Goal: Task Accomplishment & Management: Use online tool/utility

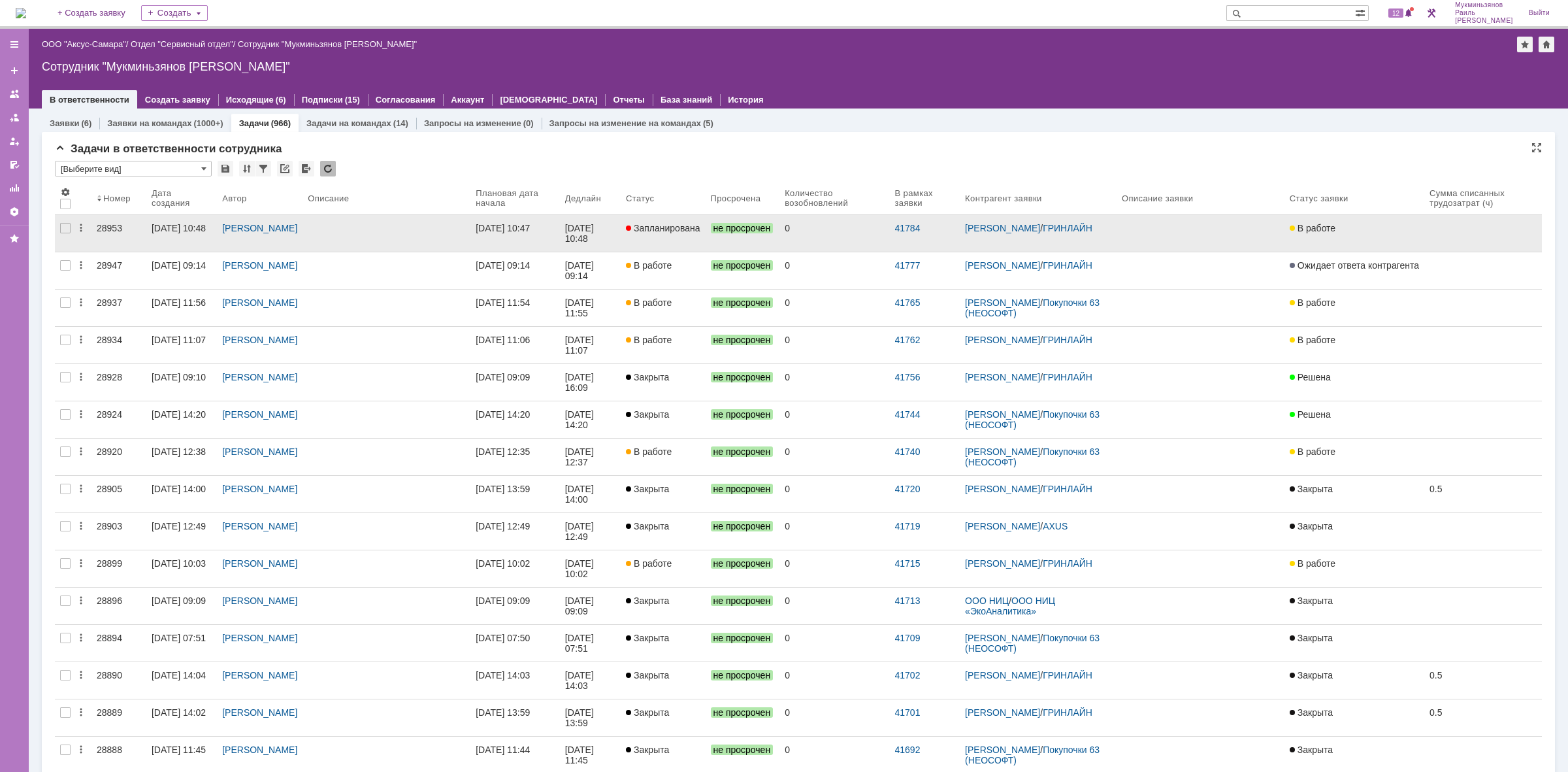
click at [658, 235] on link "Запланирована" at bounding box center [663, 233] width 85 height 36
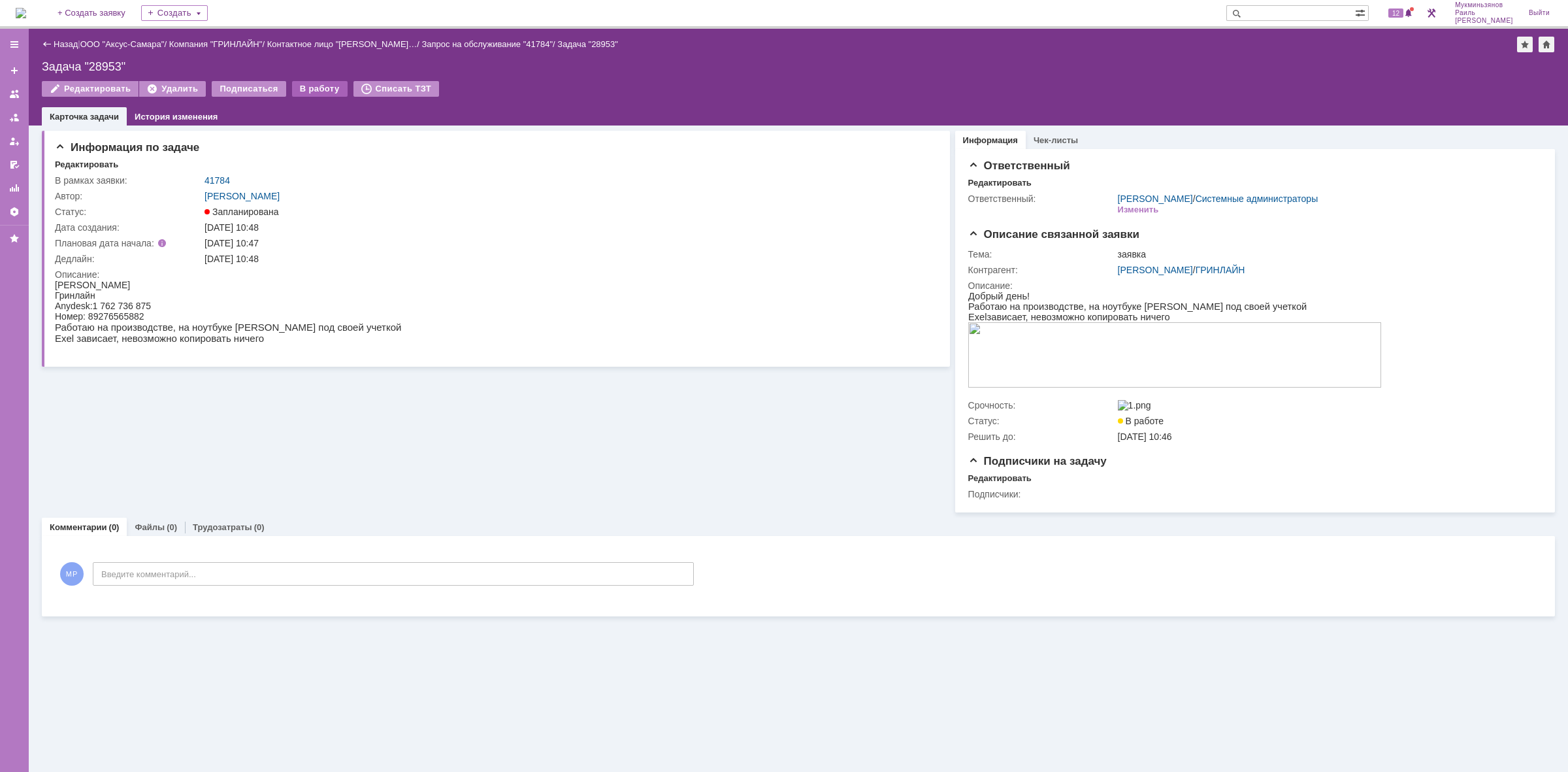
click at [313, 85] on div "В работу" at bounding box center [320, 89] width 56 height 16
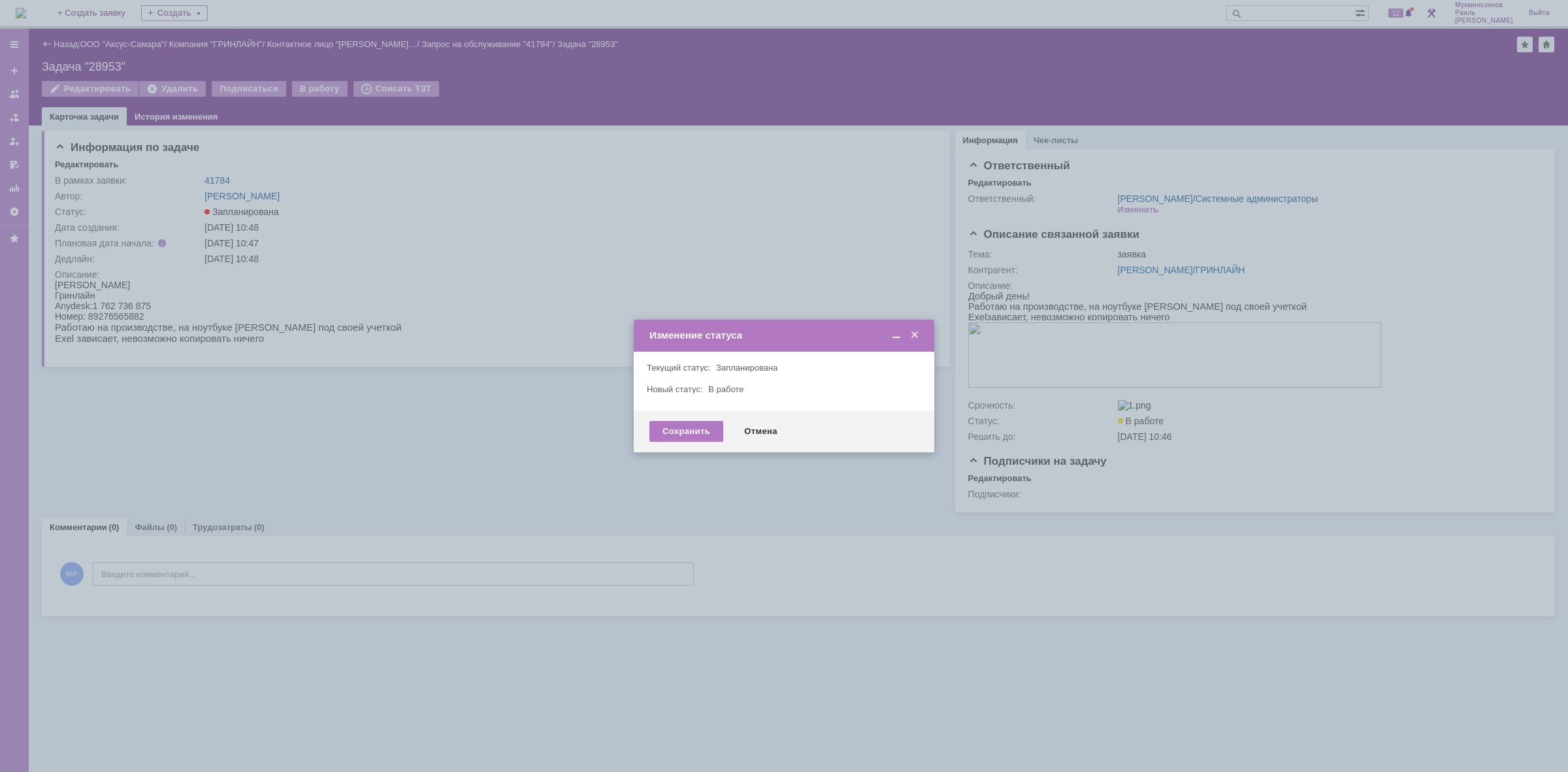
click at [639, 424] on div "Сохранить Отмена" at bounding box center [784, 431] width 300 height 41
click at [652, 424] on div "Сохранить" at bounding box center [686, 431] width 74 height 21
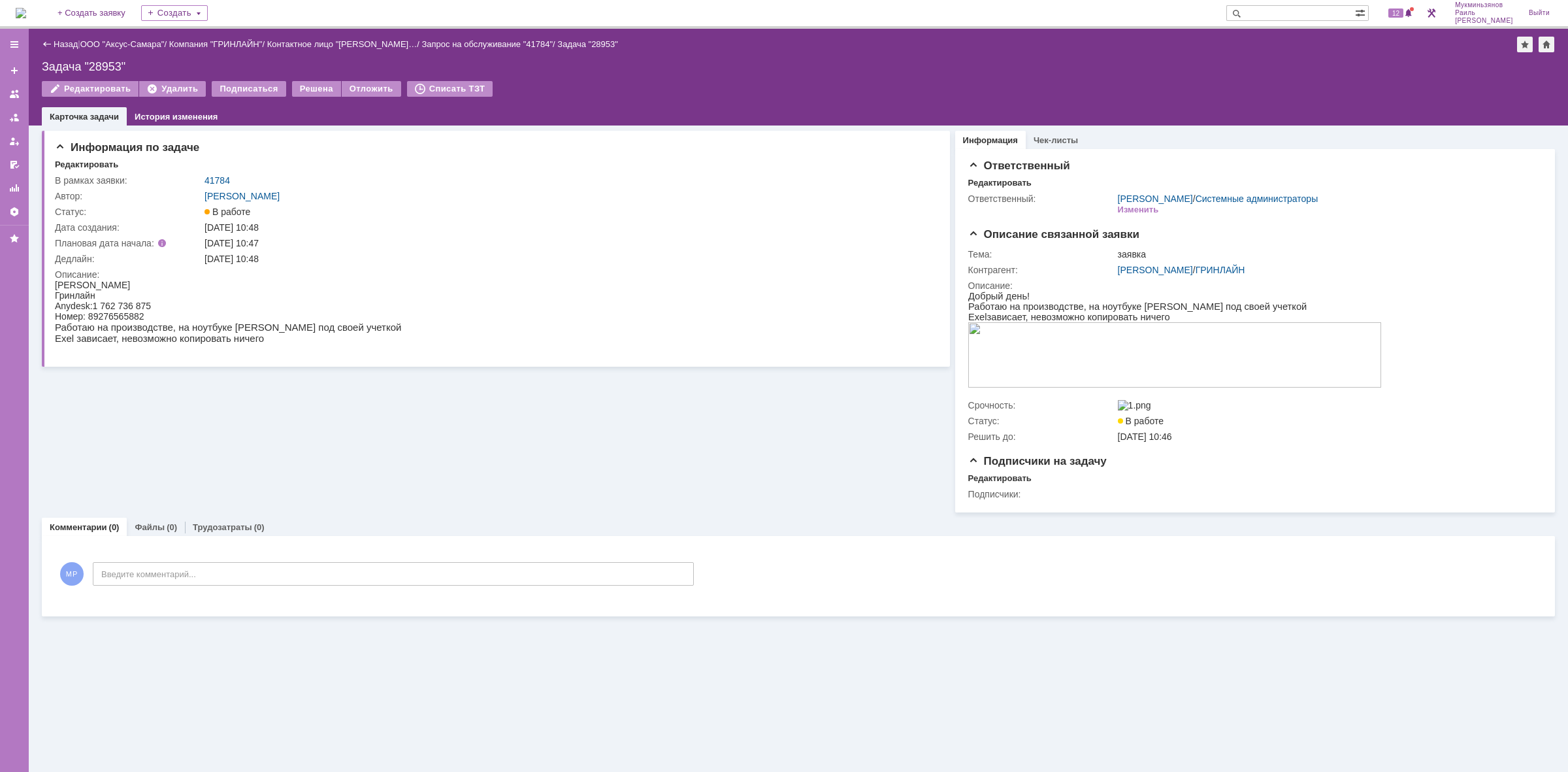
click at [26, 8] on img at bounding box center [21, 13] width 11 height 11
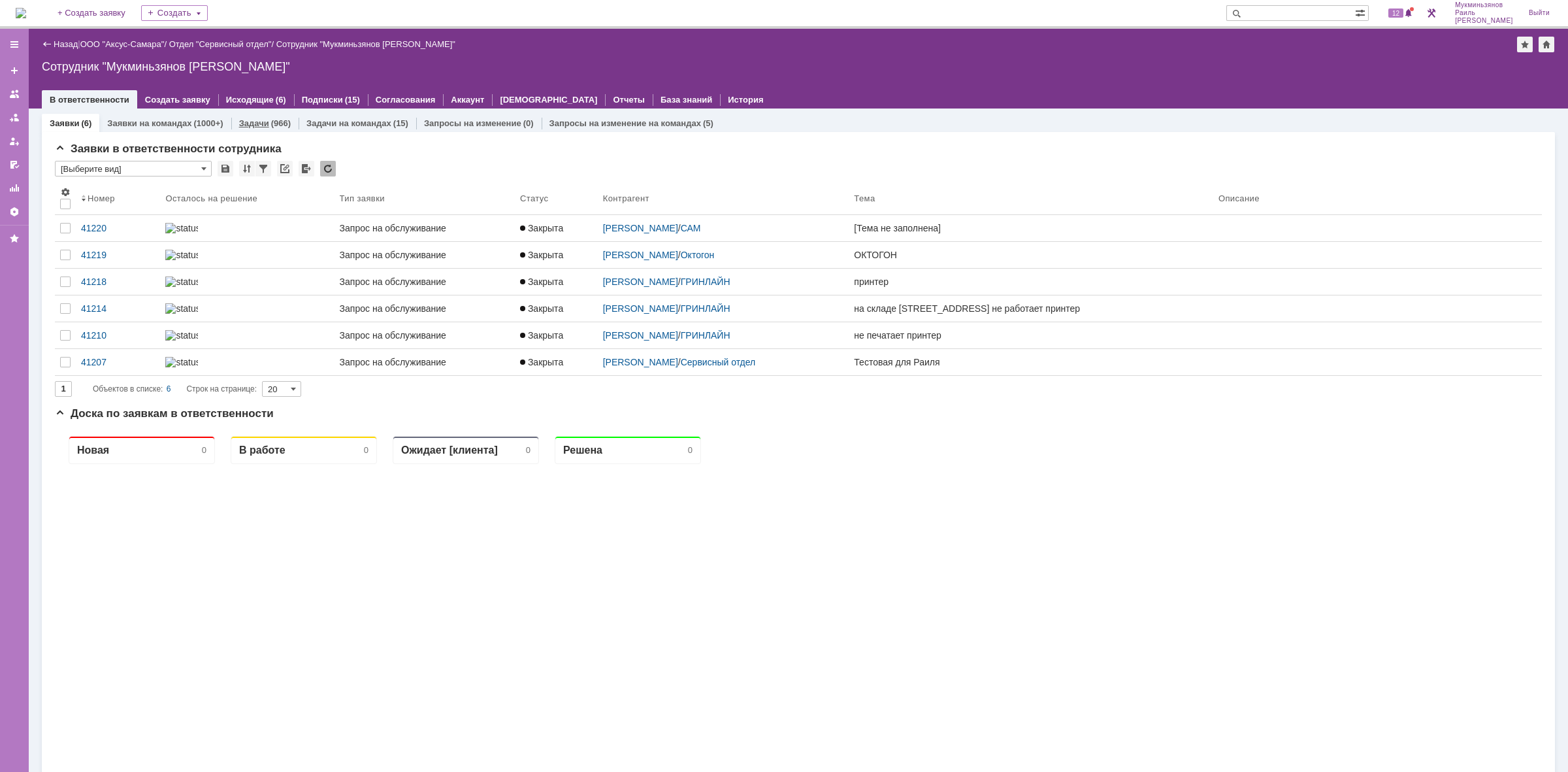
click at [246, 114] on div "Задачи (966)" at bounding box center [265, 123] width 67 height 19
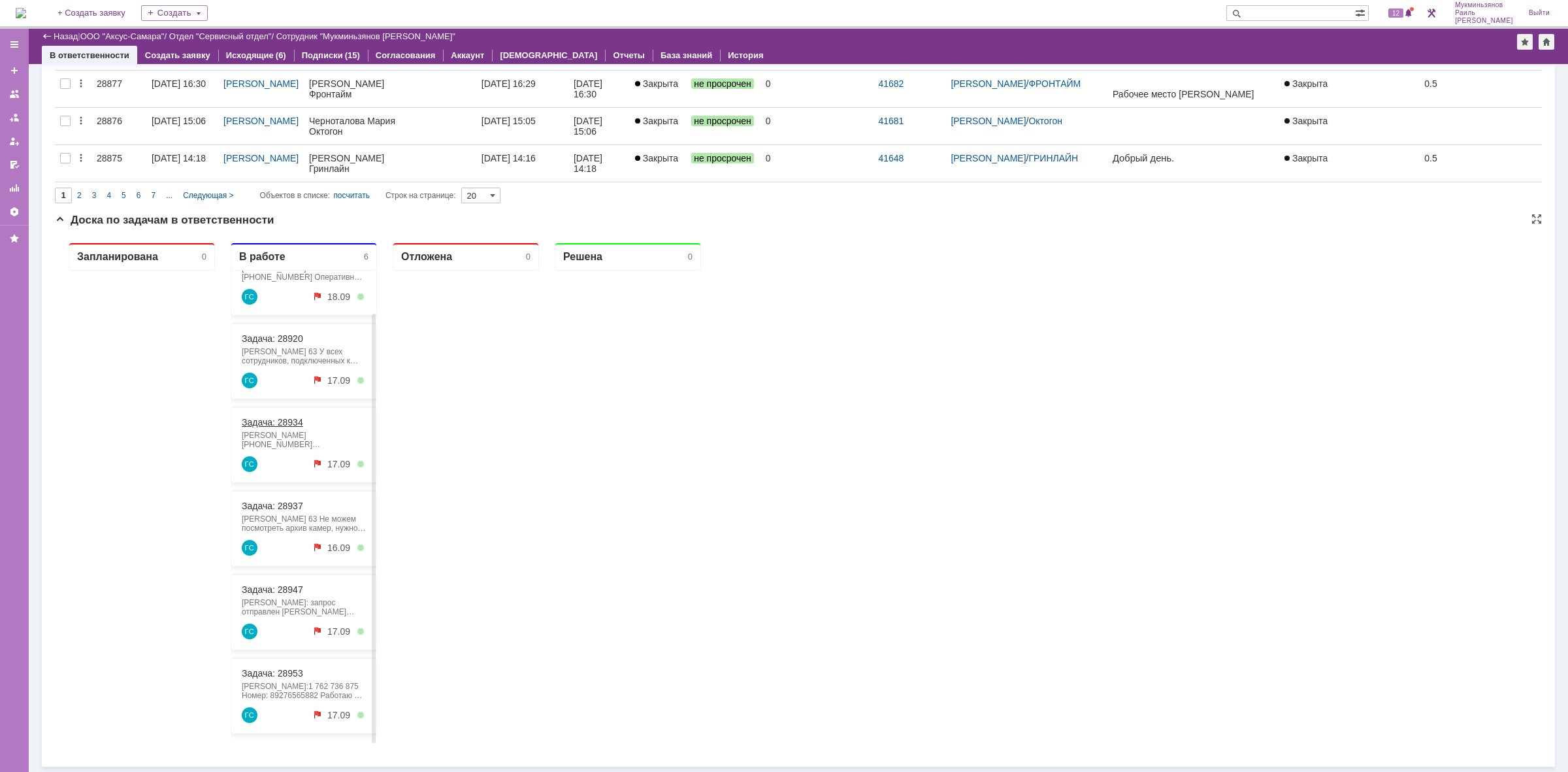
click at [271, 420] on link "Задача: 28934" at bounding box center [273, 422] width 62 height 11
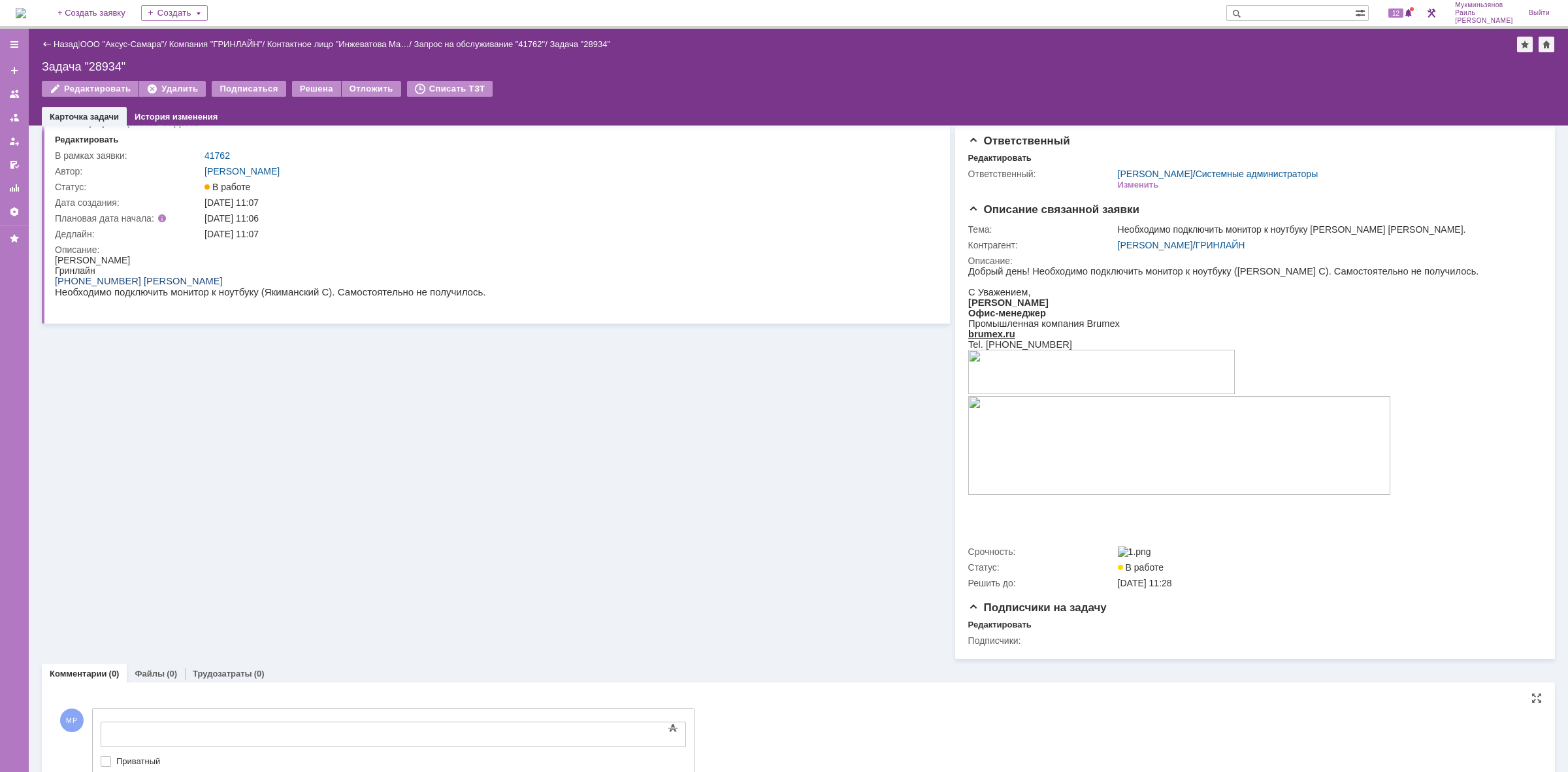
click at [284, 733] on div at bounding box center [207, 733] width 185 height 11
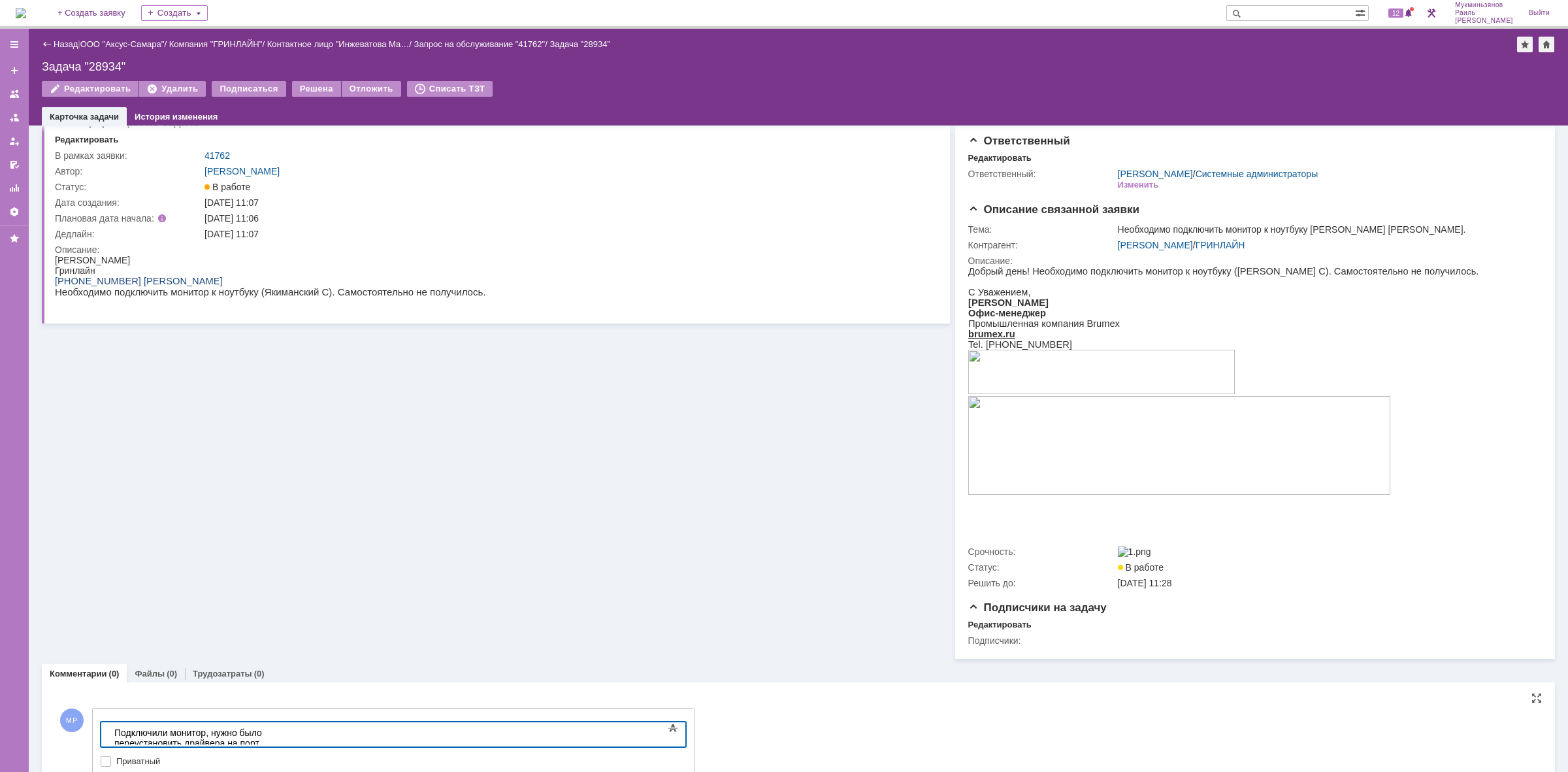
drag, startPoint x: 486, startPoint y: 731, endPoint x: 7, endPoint y: 723, distance: 479.1
click at [109, 723] on html "​Подключили монитор, нужно было переустановить драйвера на порт thunderbolt." at bounding box center [207, 743] width 196 height 41
copy div "​Подключили монитор, нужно было переустановить драйвера на порт thunderbolt."
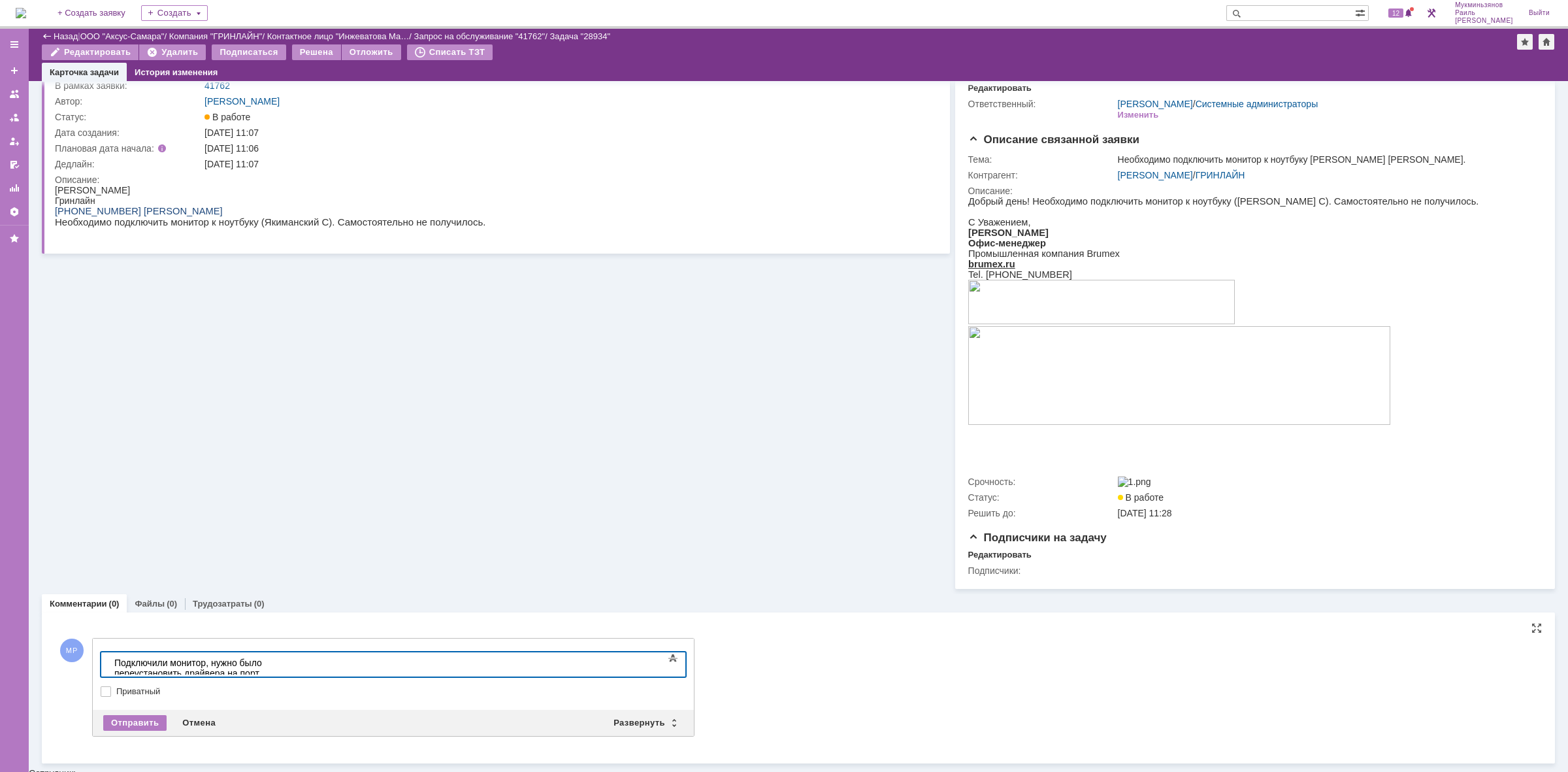
click at [305, 673] on body "​Подключили монитор, нужно было переустановить драйвера на порт thunderbolt." at bounding box center [207, 673] width 196 height 41
drag, startPoint x: 114, startPoint y: 660, endPoint x: 338, endPoint y: 1301, distance: 679.0
click at [114, 660] on div "​Подключили монитор, нужно было переустановить драйвера на порт thunderbolt." at bounding box center [207, 673] width 185 height 31
drag, startPoint x: 513, startPoint y: 656, endPoint x: 7, endPoint y: 648, distance: 506.1
click at [109, 653] on html "Выезд. Подключили монитор, нужно было переустановить драйвера на порт thunderbo…" at bounding box center [207, 673] width 196 height 41
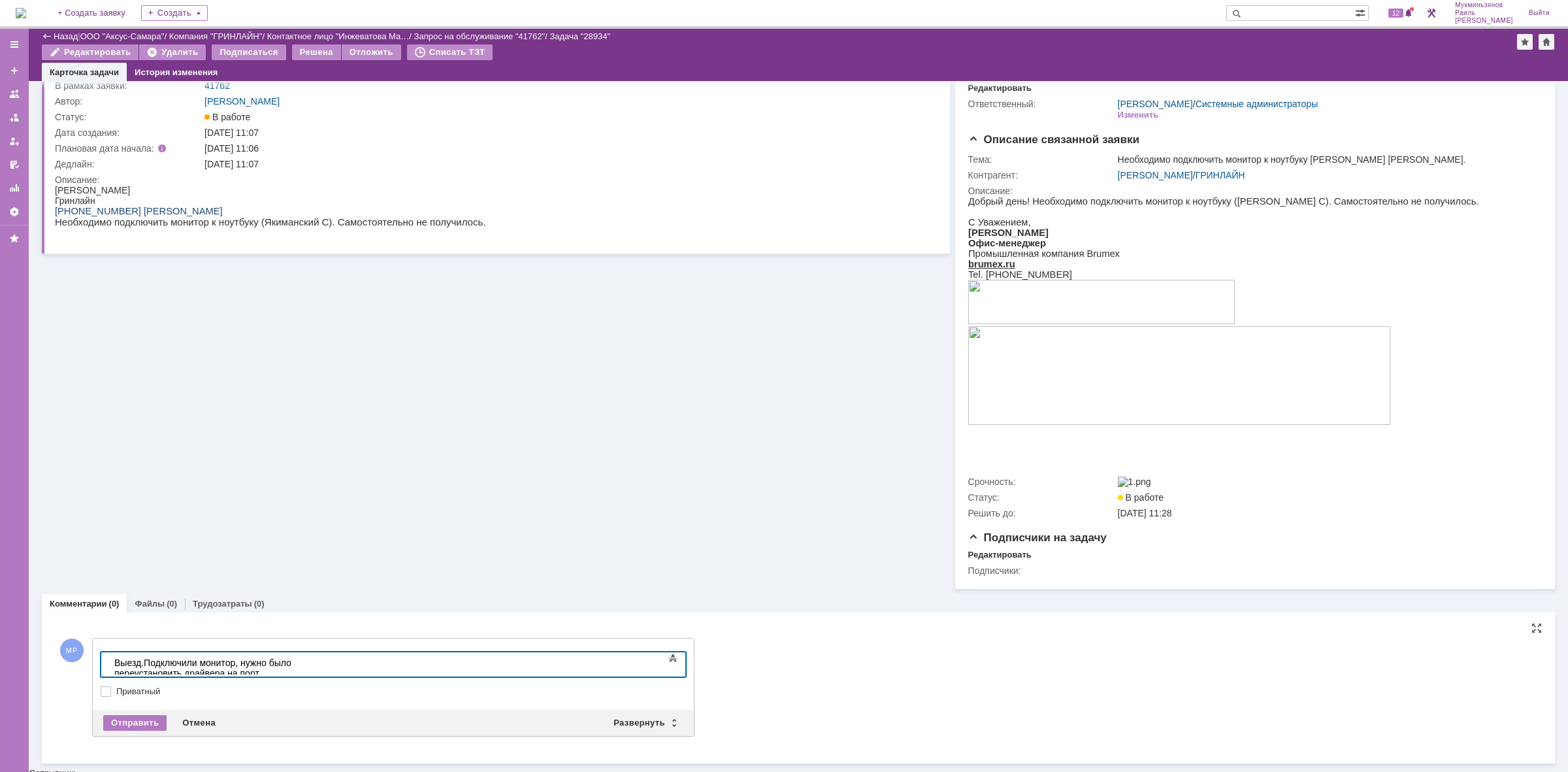
copy div "Выезд. Подключили монитор, нужно было переустановить драйвера на порт thunderbo…"
click at [126, 722] on div "Отправить" at bounding box center [134, 723] width 64 height 16
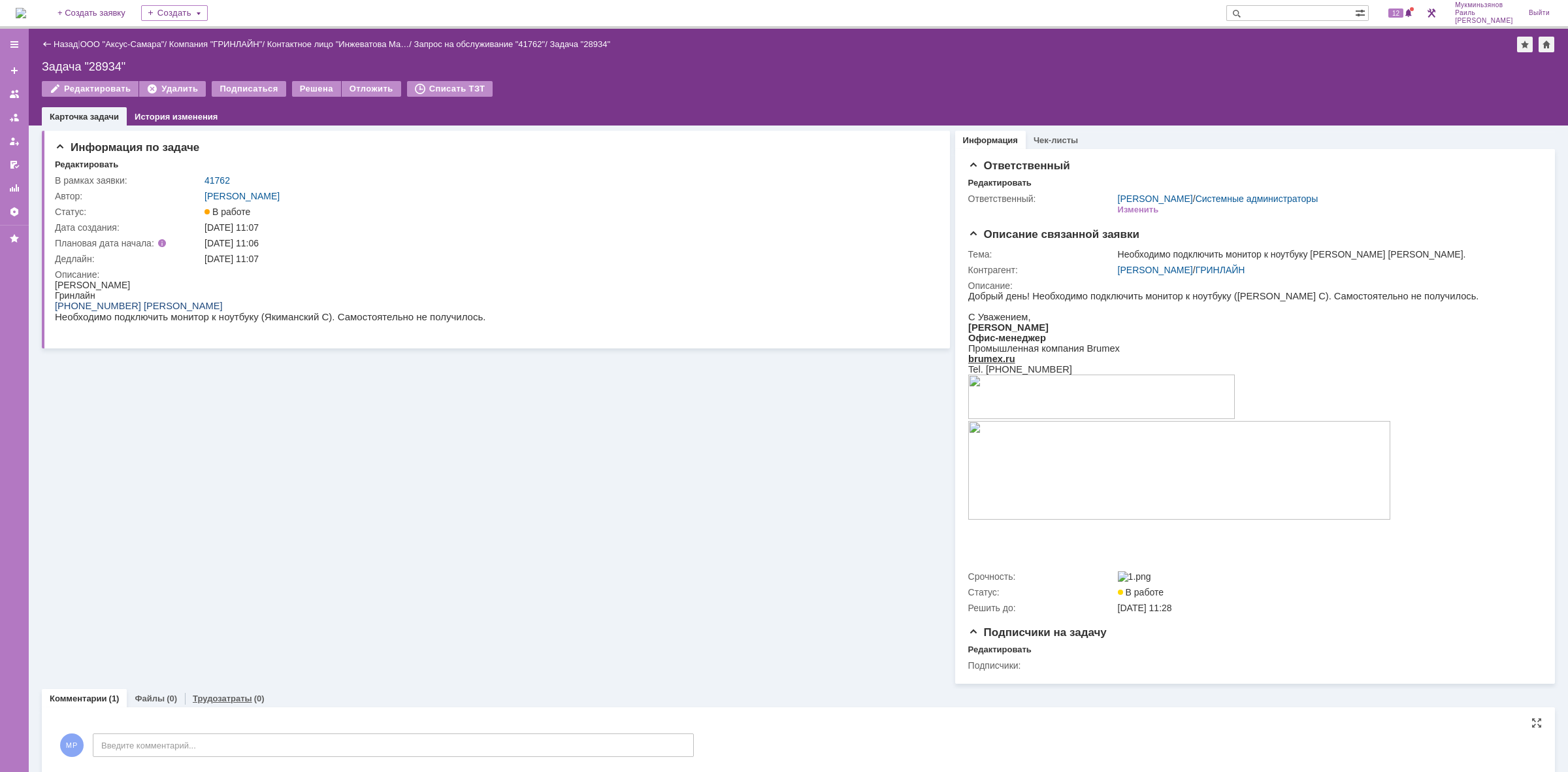
click at [235, 708] on div "Трудозатраты (0)" at bounding box center [228, 698] width 87 height 19
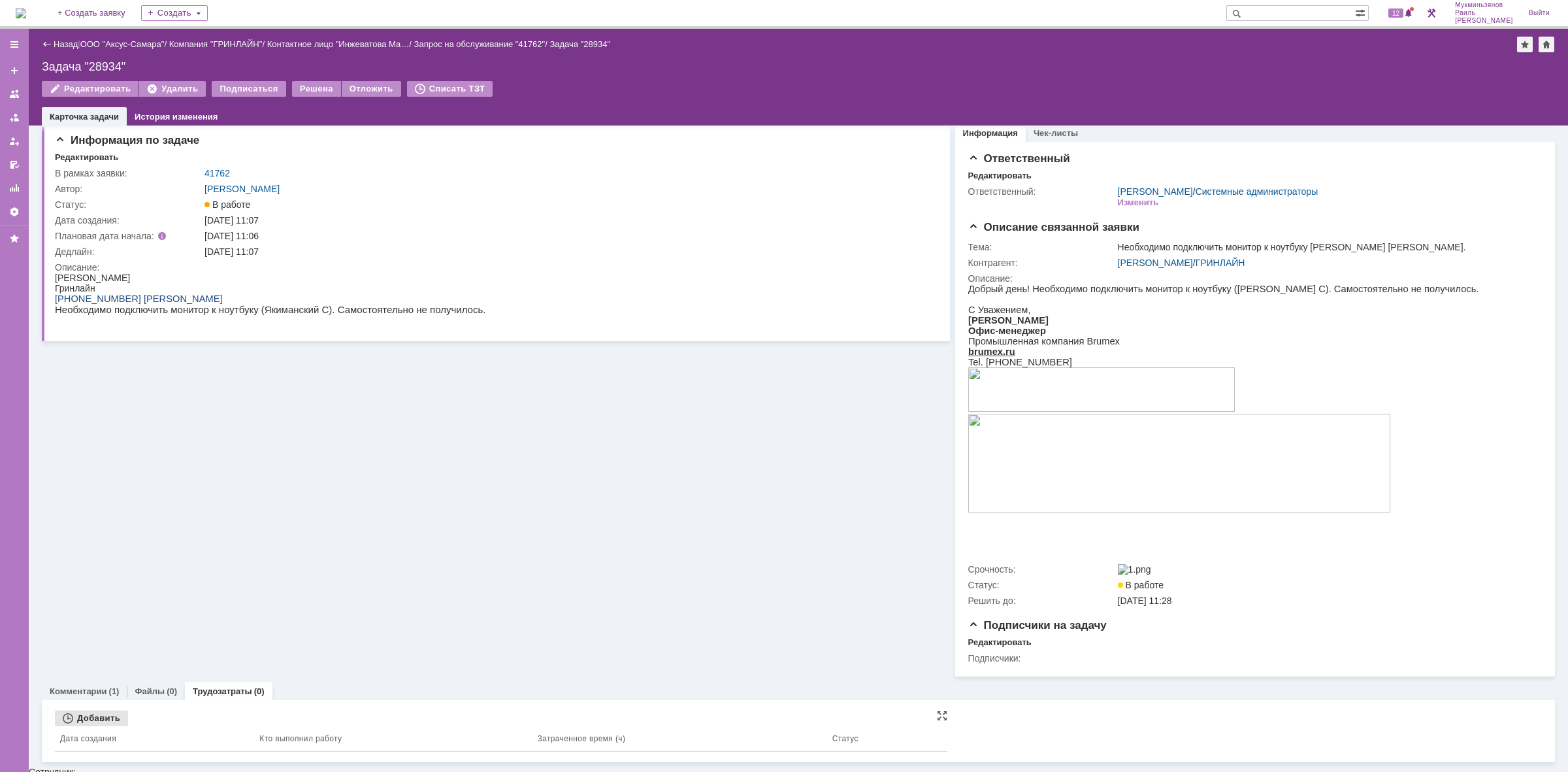
click at [102, 720] on div "Добавить" at bounding box center [92, 718] width 73 height 16
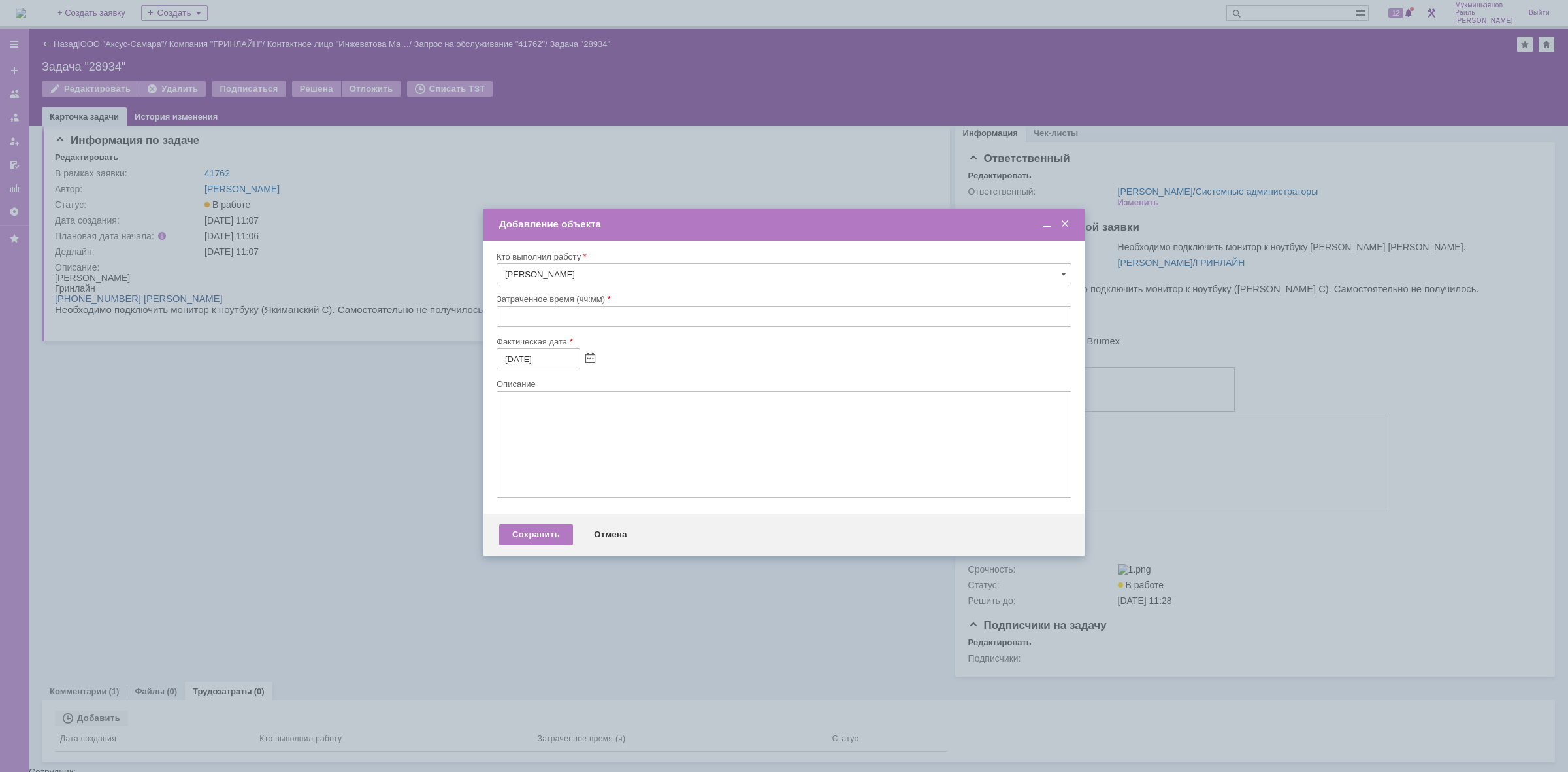
click at [608, 304] on div "Затраченное время (чч:мм)" at bounding box center [784, 299] width 575 height 12
click at [604, 324] on input "text" at bounding box center [784, 316] width 575 height 21
type input "00:30"
click at [501, 436] on textarea at bounding box center [784, 444] width 575 height 107
paste textarea "Выезд. Подключили монитор, нужно было переустановить драйвера на порт thunderbo…"
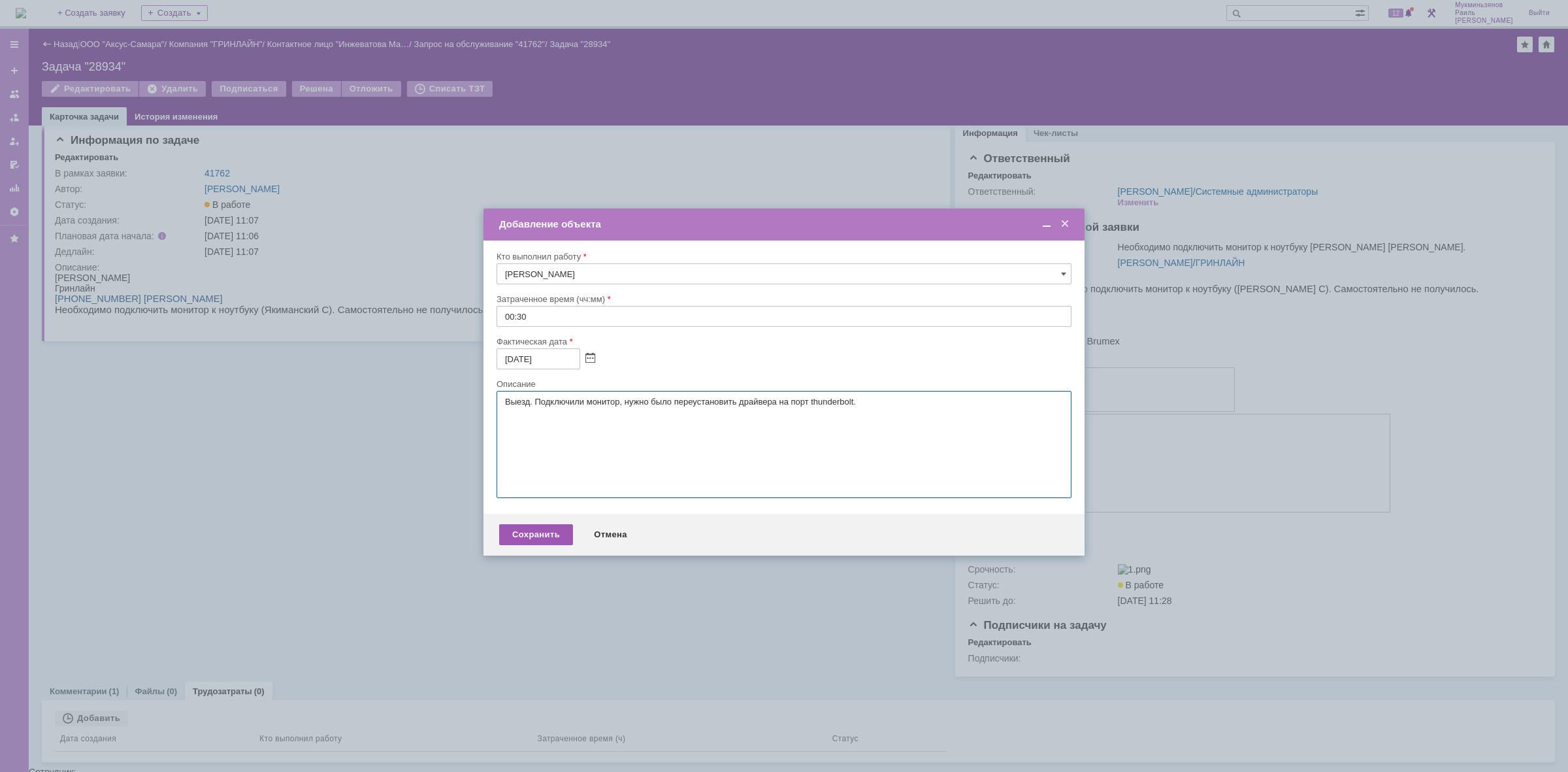
type textarea "Выезд. Подключили монитор, нужно было переустановить драйвера на порт thunderbo…"
click at [538, 545] on div "Сохранить" at bounding box center [536, 534] width 74 height 21
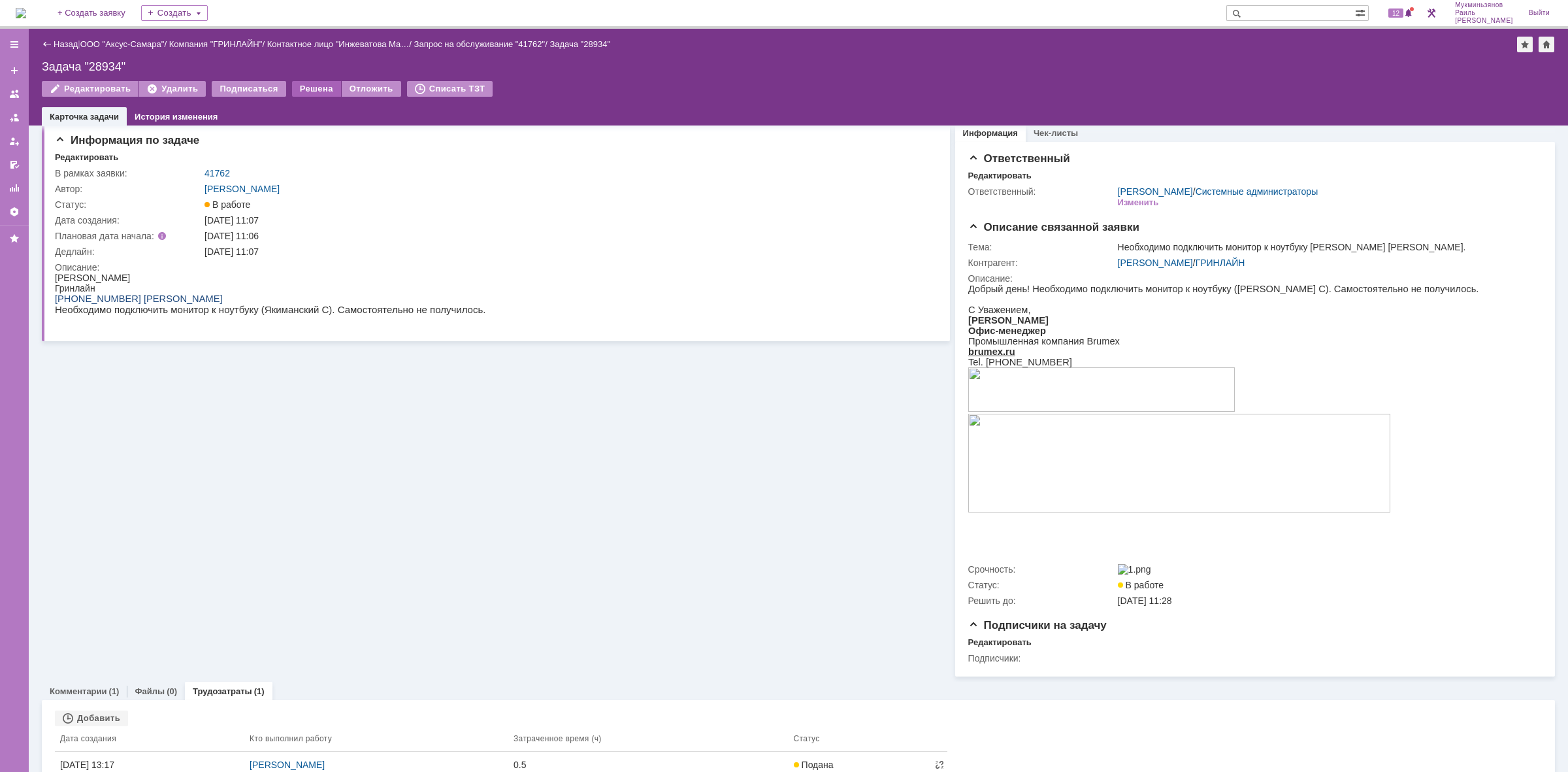
click at [315, 86] on div "Решена" at bounding box center [316, 89] width 49 height 16
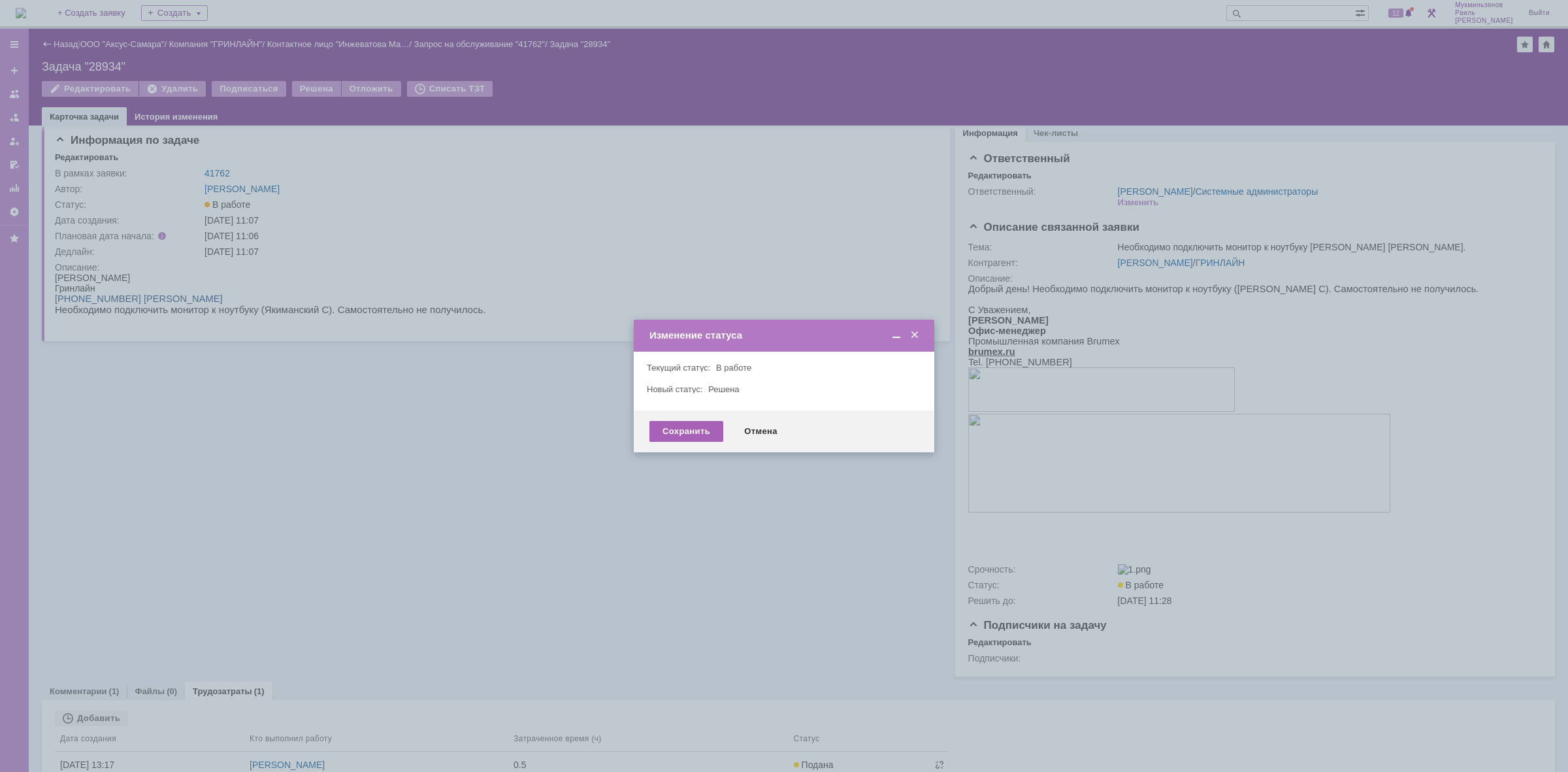
click at [703, 430] on div "Сохранить" at bounding box center [686, 431] width 74 height 21
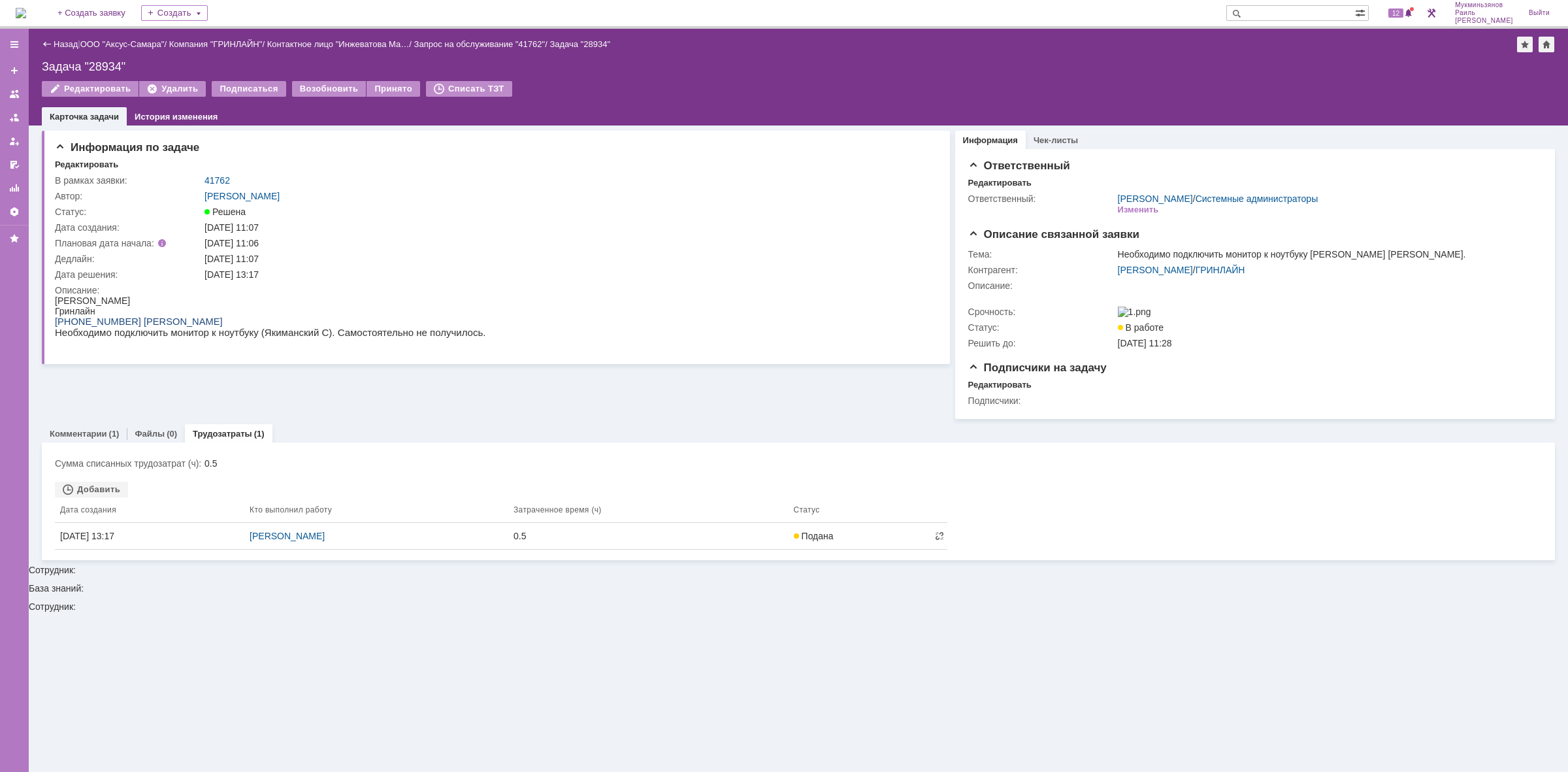
click at [24, 19] on img at bounding box center [21, 13] width 11 height 11
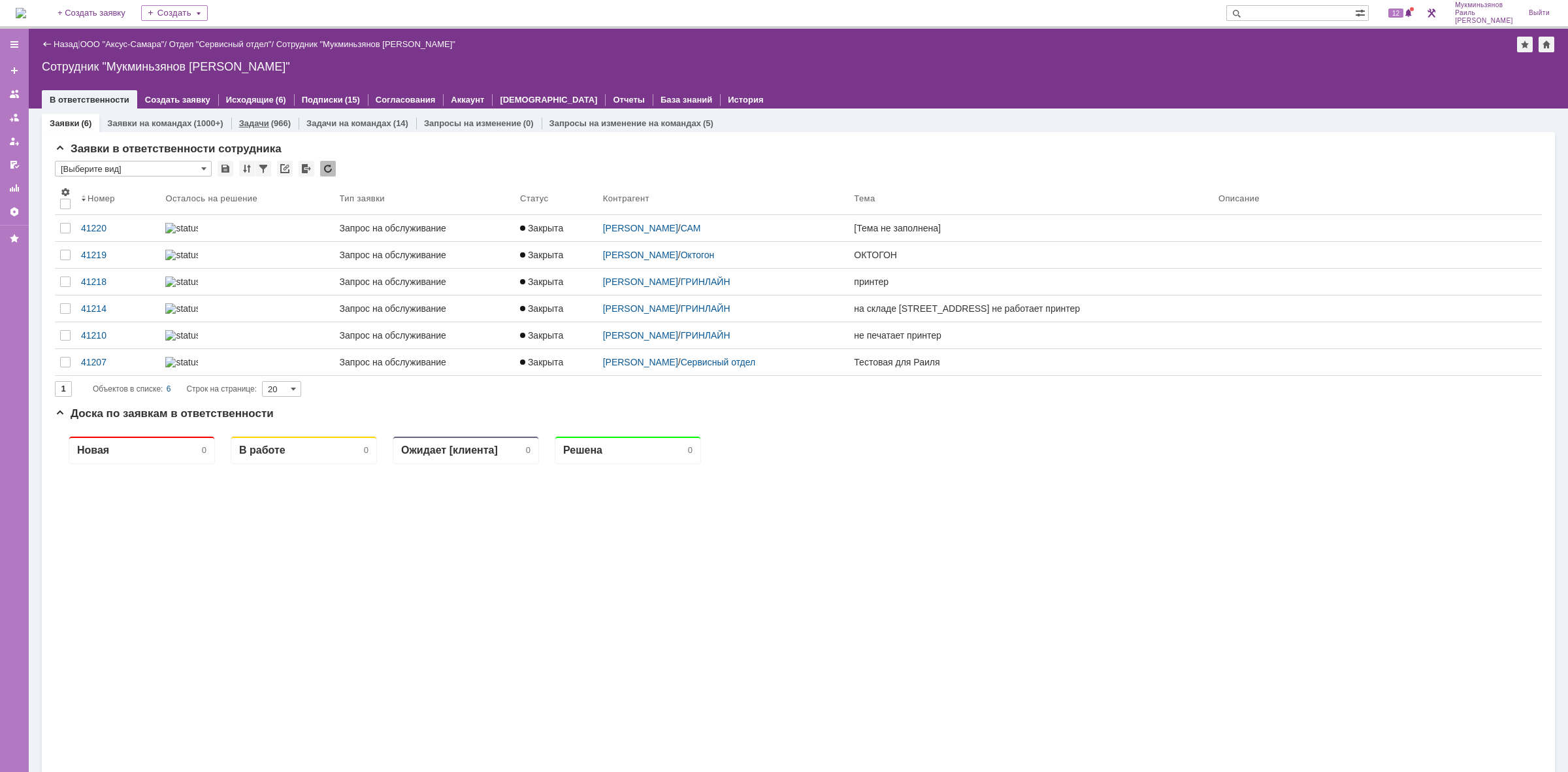
click at [271, 125] on div "(966)" at bounding box center [280, 123] width 19 height 10
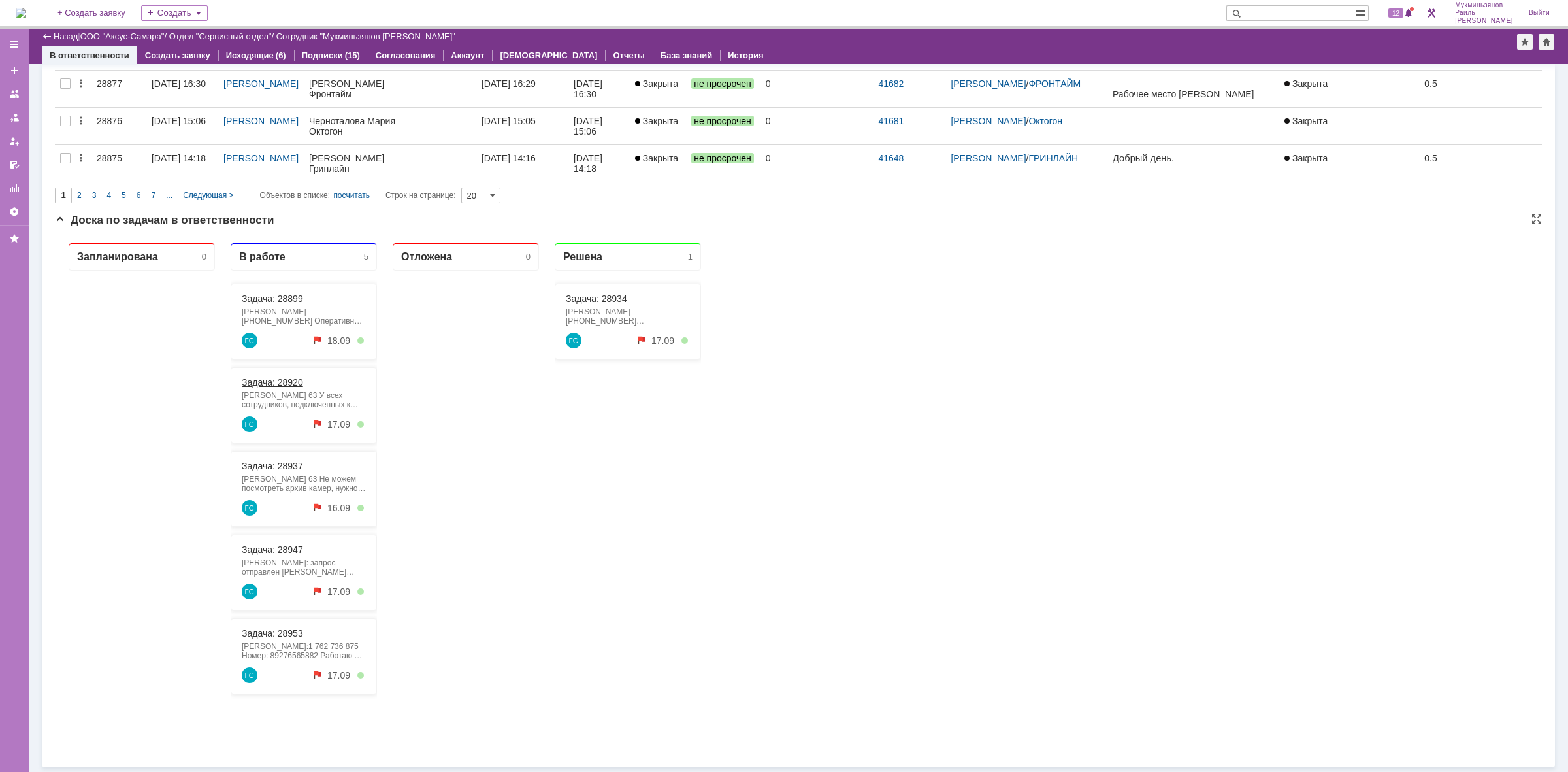
click at [295, 383] on link "Задача: 28920" at bounding box center [273, 382] width 62 height 11
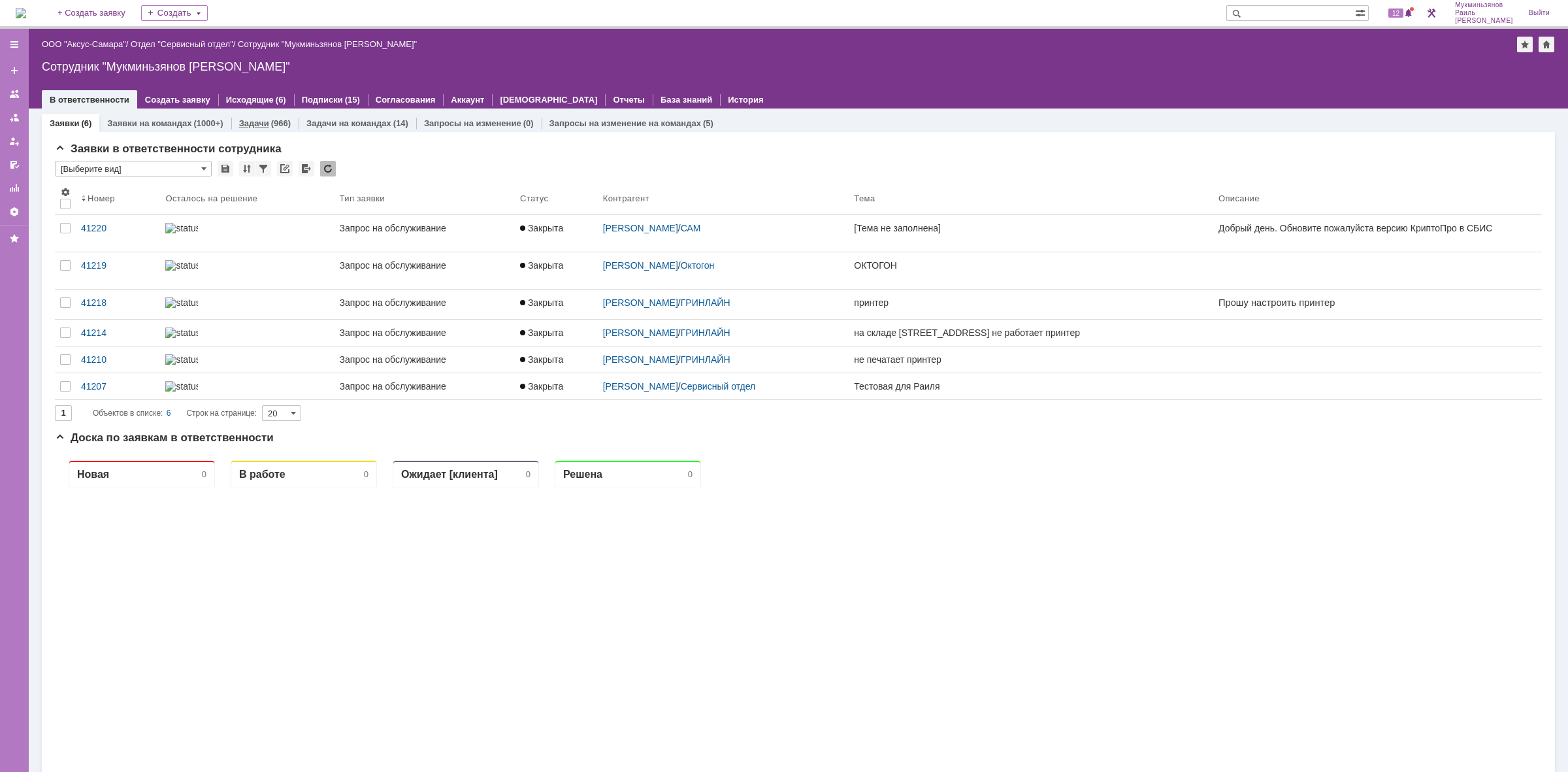
click at [248, 119] on link "Задачи" at bounding box center [254, 123] width 30 height 10
